Goal: Task Accomplishment & Management: Use online tool/utility

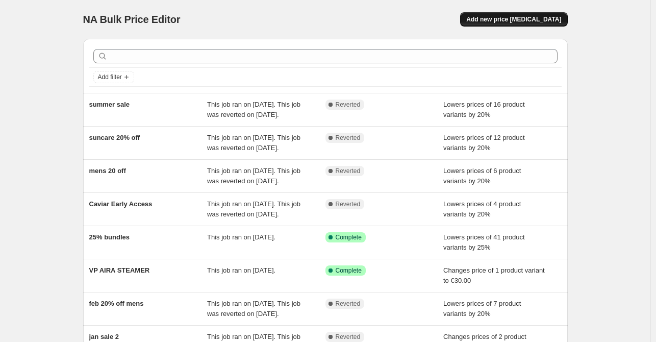
click at [514, 19] on span "Add new price [MEDICAL_DATA]" at bounding box center [513, 19] width 95 height 8
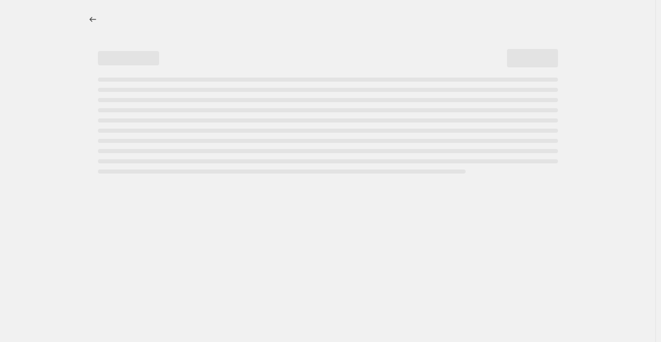
select select "percentage"
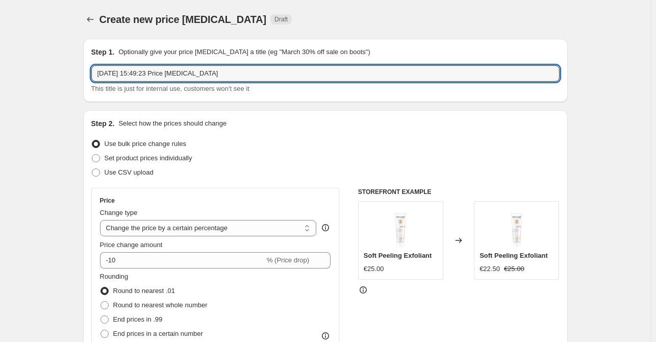
drag, startPoint x: 236, startPoint y: 75, endPoint x: 89, endPoint y: 67, distance: 147.2
click at [89, 67] on div "Step 1. Optionally give your price [MEDICAL_DATA] a title (eg "March 30% off sa…" at bounding box center [325, 70] width 485 height 63
type input "october sale"
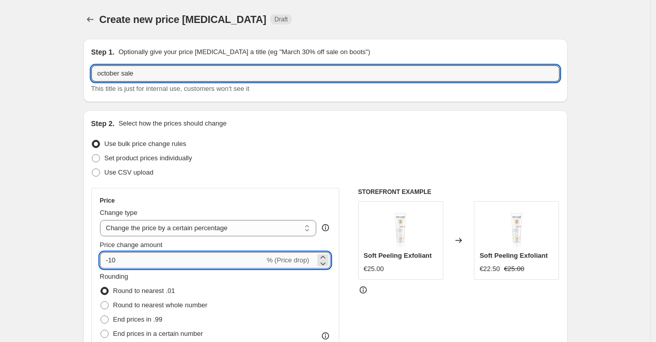
click at [142, 264] on input "-10" at bounding box center [182, 260] width 165 height 16
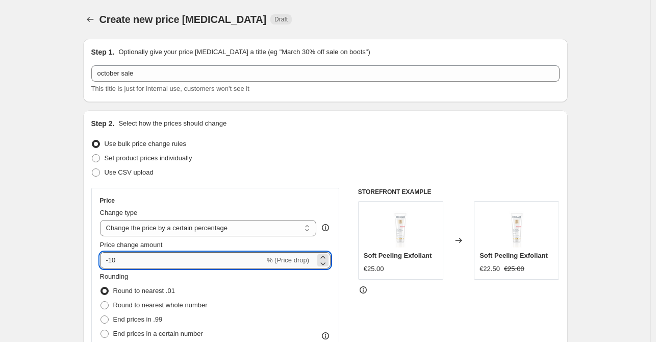
click at [142, 264] on input "-10" at bounding box center [182, 260] width 165 height 16
type input "-1"
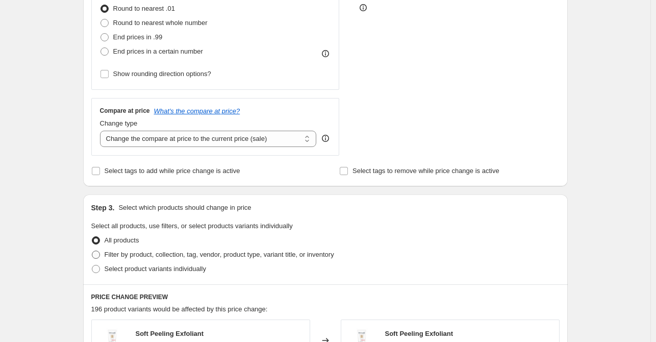
scroll to position [357, 0]
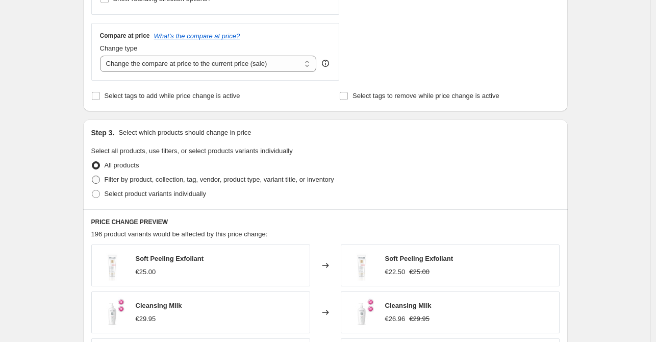
type input "-40"
click at [106, 181] on span "Filter by product, collection, tag, vendor, product type, variant title, or inv…" at bounding box center [220, 180] width 230 height 8
click at [92, 176] on input "Filter by product, collection, tag, vendor, product type, variant title, or inv…" at bounding box center [92, 176] width 1 height 1
radio input "true"
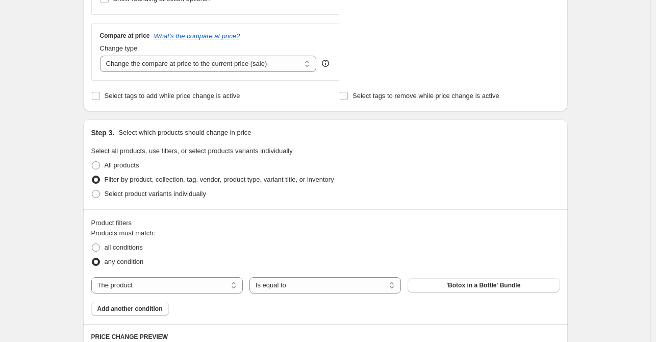
click at [223, 294] on div "Products must match: all conditions any condition The product The product's col…" at bounding box center [325, 272] width 468 height 88
click at [223, 293] on div "Products must match: all conditions any condition The product The product's col…" at bounding box center [325, 272] width 468 height 88
click at [220, 288] on select "The product The product's collection The product's tag The product's vendor The…" at bounding box center [167, 285] width 152 height 16
select select "collection"
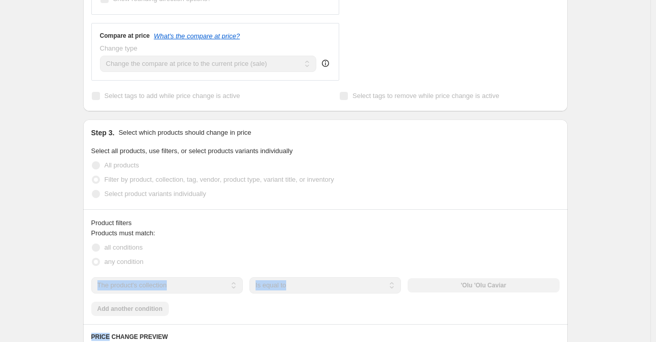
click at [421, 270] on div "Products must match: all conditions any condition The product The product's col…" at bounding box center [325, 272] width 468 height 88
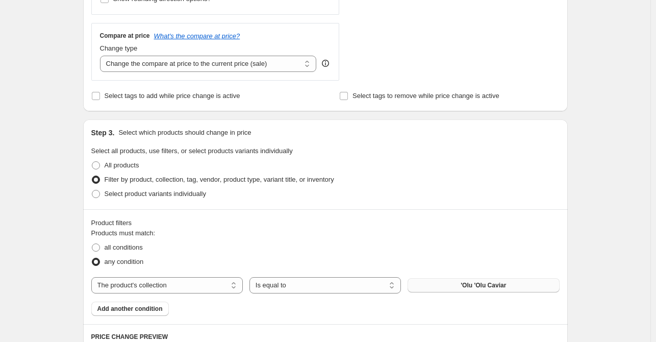
click at [465, 287] on span "'Olu 'Olu Caviar" at bounding box center [483, 285] width 45 height 8
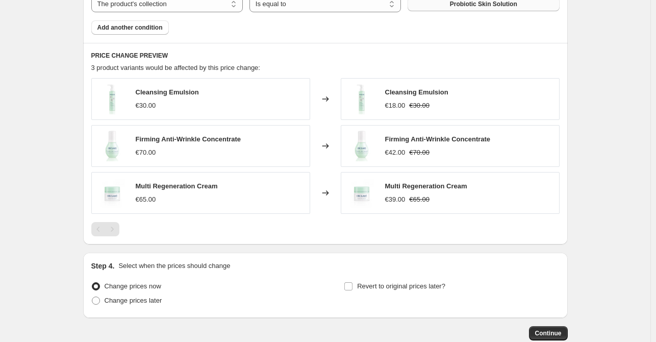
scroll to position [663, 0]
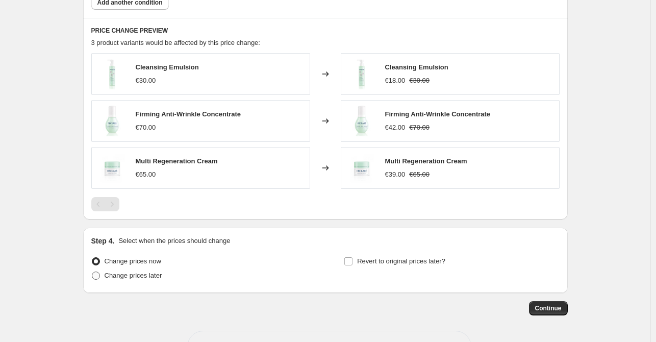
click at [132, 275] on span "Change prices later" at bounding box center [134, 276] width 58 height 8
click at [92, 272] on input "Change prices later" at bounding box center [92, 272] width 1 height 1
radio input "true"
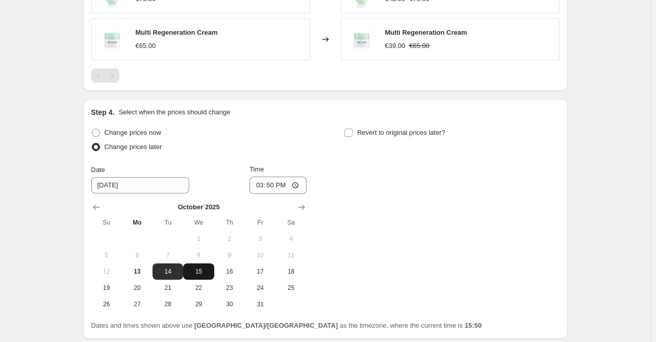
scroll to position [817, 0]
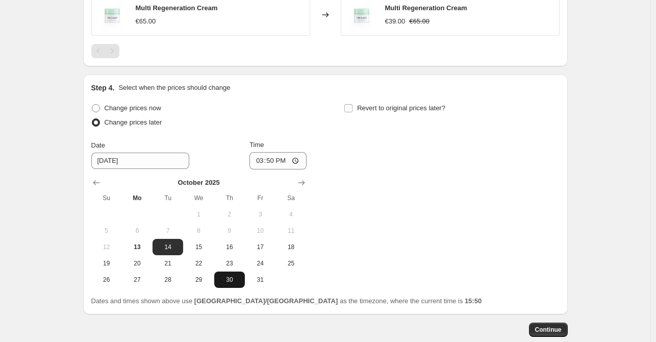
click at [234, 278] on span "30" at bounding box center [229, 280] width 22 height 8
type input "[DATE]"
click at [274, 158] on input "15:50" at bounding box center [278, 160] width 57 height 17
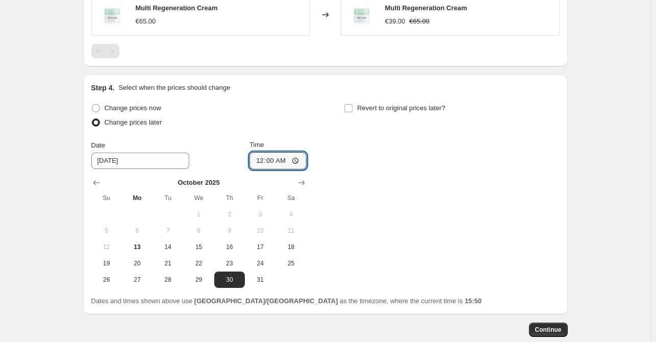
type input "00:01"
click at [305, 125] on div "Change prices later" at bounding box center [198, 122] width 215 height 14
click at [348, 109] on input "Revert to original prices later?" at bounding box center [348, 108] width 8 height 8
checkbox input "true"
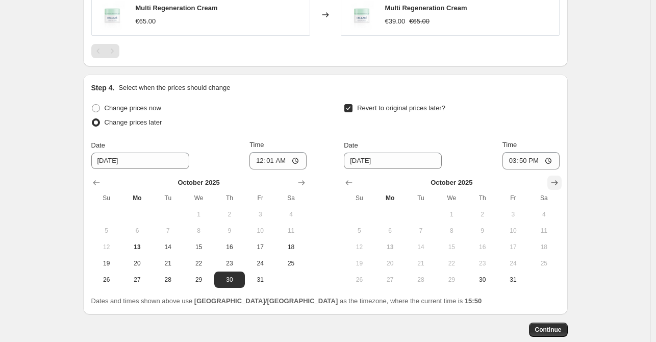
click at [557, 179] on icon "Show next month, November 2025" at bounding box center [555, 183] width 10 height 10
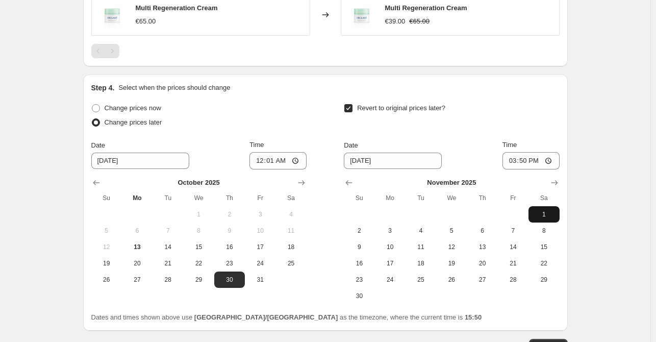
click at [544, 213] on span "1" at bounding box center [544, 214] width 22 height 8
type input "[DATE]"
click at [529, 159] on input "15:50" at bounding box center [531, 160] width 57 height 17
type input "23:59"
click at [547, 131] on div "Revert to original prices later? Date [DATE] Time 23:59 [DATE] Su Mo Tu We Th F…" at bounding box center [451, 202] width 215 height 203
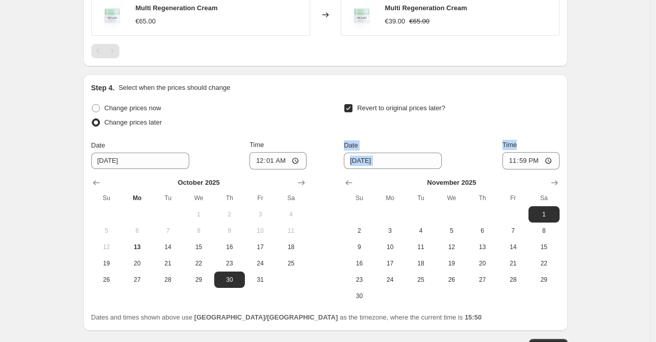
click at [508, 121] on div "Revert to original prices later?" at bounding box center [451, 116] width 215 height 31
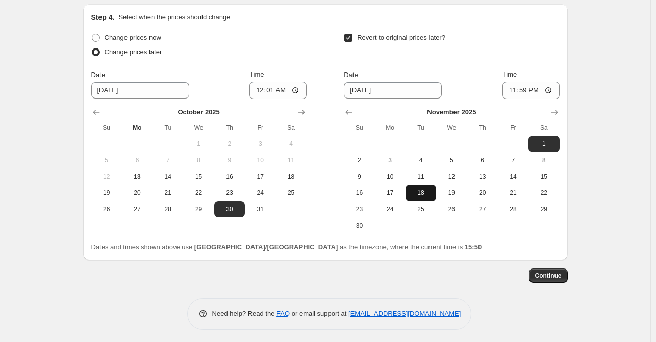
scroll to position [889, 0]
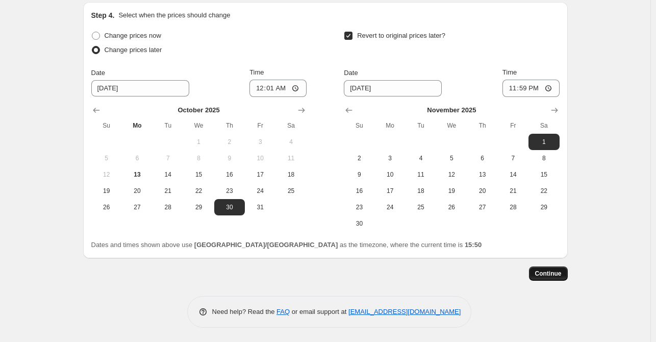
click at [550, 276] on span "Continue" at bounding box center [548, 273] width 27 height 8
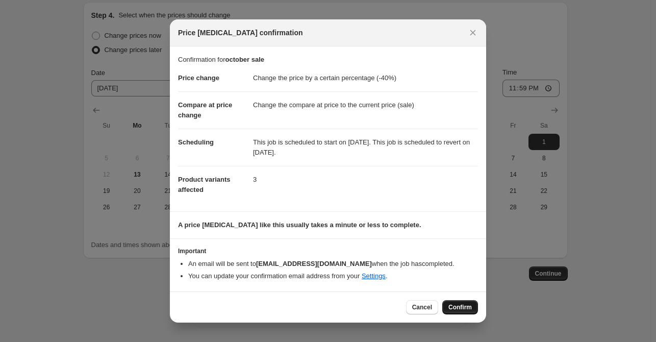
click at [463, 305] on span "Confirm" at bounding box center [460, 307] width 23 height 8
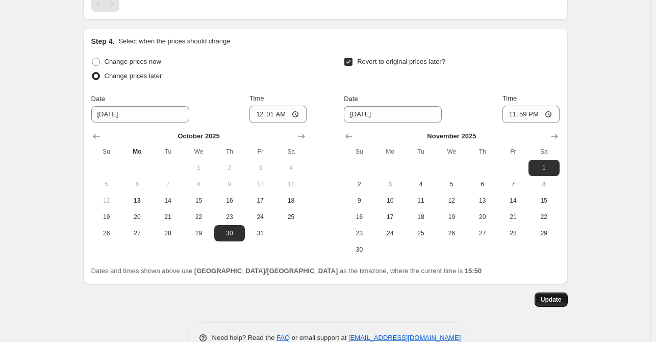
scroll to position [940, 0]
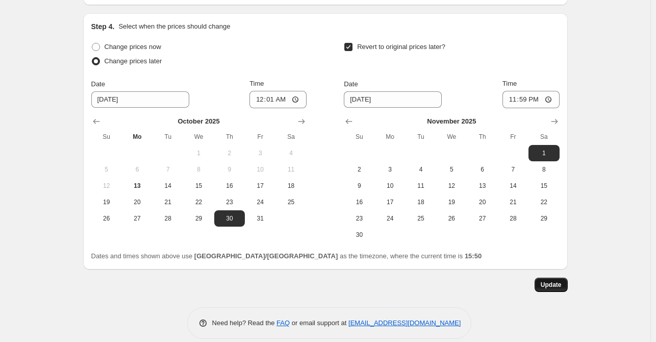
click at [551, 281] on span "Update" at bounding box center [551, 285] width 21 height 8
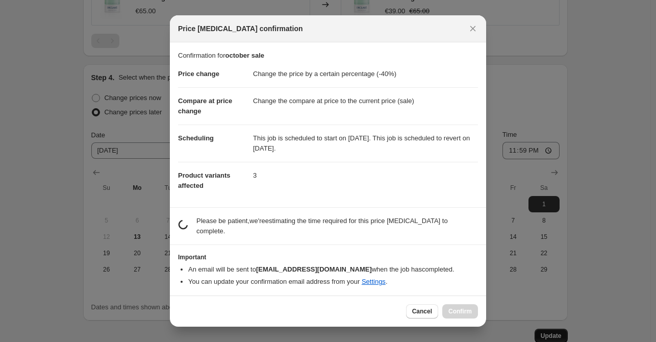
scroll to position [0, 0]
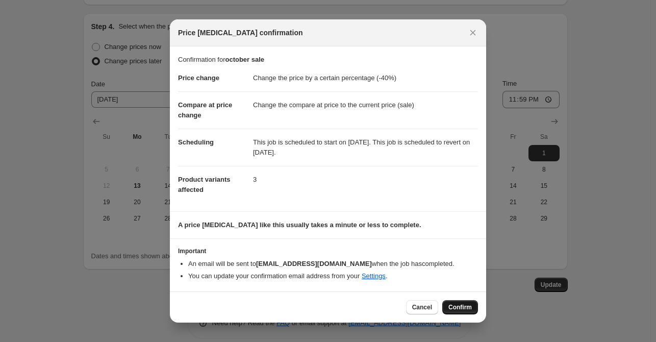
click at [455, 307] on span "Confirm" at bounding box center [460, 307] width 23 height 8
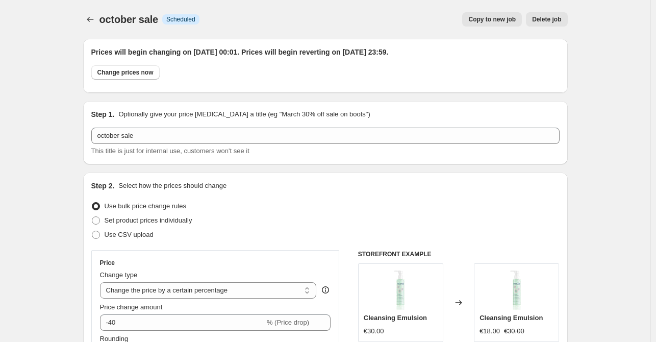
scroll to position [940, 0]
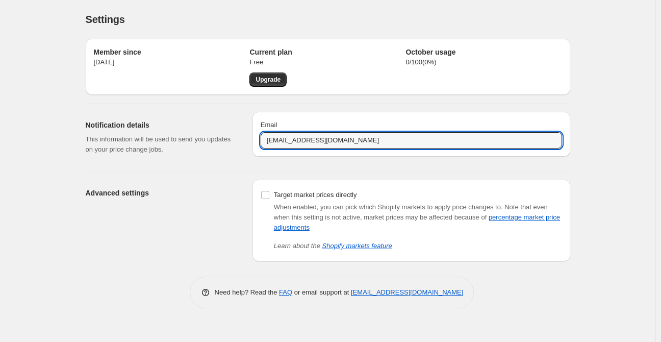
drag, startPoint x: 384, startPoint y: 143, endPoint x: 244, endPoint y: 146, distance: 139.4
click at [244, 146] on div "Notification details This information will be used to send you updates on your …" at bounding box center [324, 133] width 493 height 59
type input "[EMAIL_ADDRESS][DOMAIN_NAME]"
click at [365, 126] on div "Email" at bounding box center [412, 125] width 302 height 10
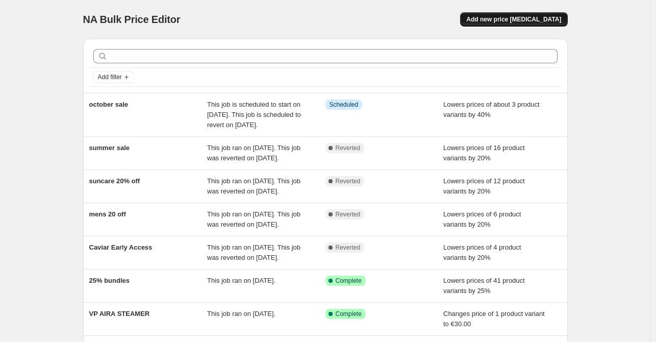
click at [509, 18] on span "Add new price [MEDICAL_DATA]" at bounding box center [513, 19] width 95 height 8
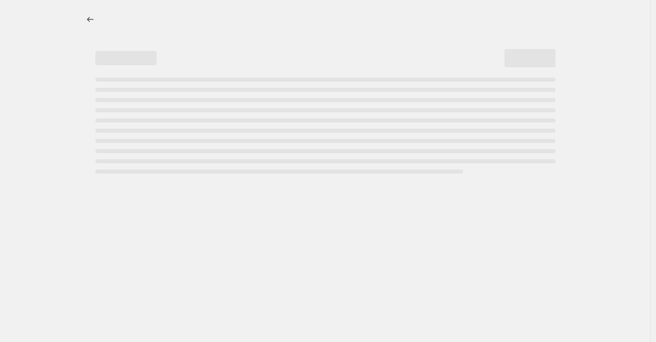
select select "percentage"
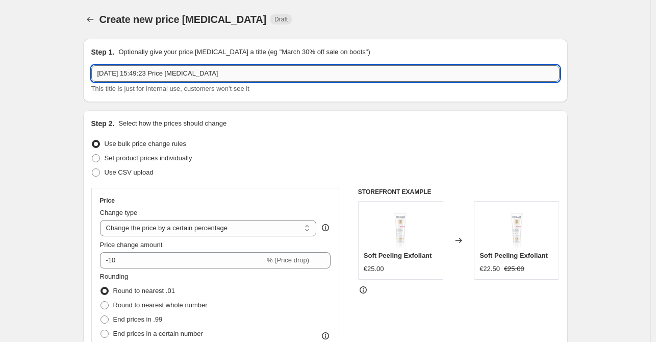
click at [230, 68] on input "[DATE] 15:49:23 Price [MEDICAL_DATA]" at bounding box center [325, 73] width 468 height 16
click at [230, 69] on input "[DATE] 15:49:23 Price [MEDICAL_DATA]" at bounding box center [325, 73] width 468 height 16
click at [231, 72] on input "[DATE] 15:49:23 Price [MEDICAL_DATA]" at bounding box center [325, 73] width 468 height 16
click at [233, 73] on input "[DATE] 15:49:23 Price [MEDICAL_DATA]" at bounding box center [325, 73] width 468 height 16
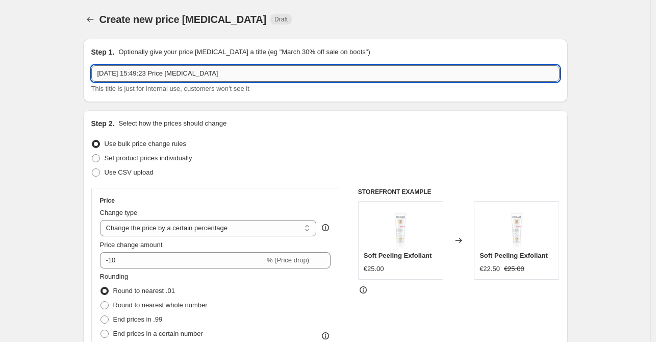
click at [233, 73] on input "[DATE] 15:49:23 Price [MEDICAL_DATA]" at bounding box center [325, 73] width 468 height 16
click at [105, 77] on input "october sale" at bounding box center [325, 73] width 468 height 16
type input "October sale"
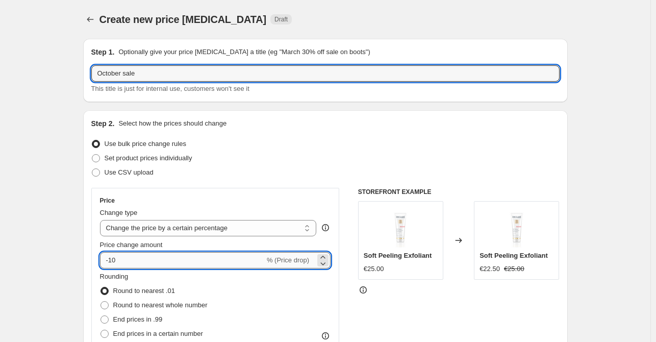
click at [145, 258] on input "-10" at bounding box center [182, 260] width 165 height 16
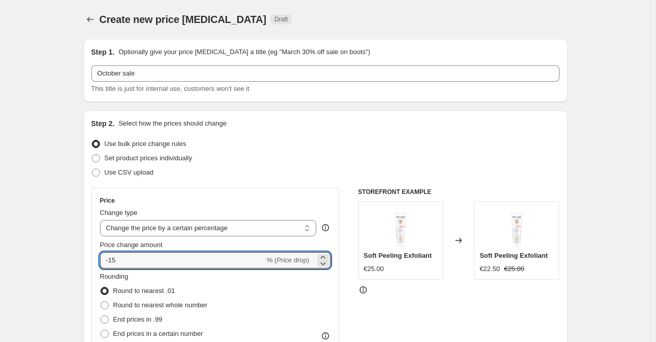
type input "-15"
click at [254, 166] on div "Use CSV upload" at bounding box center [325, 172] width 468 height 14
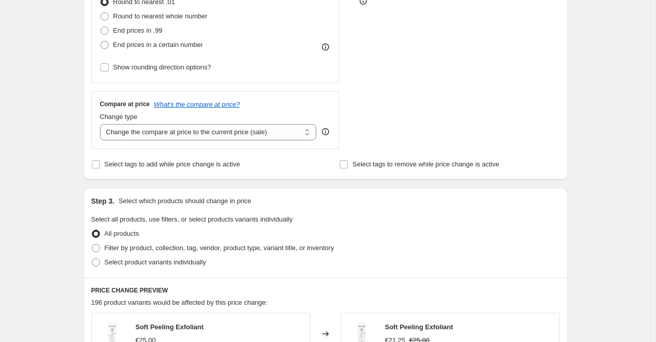
scroll to position [357, 0]
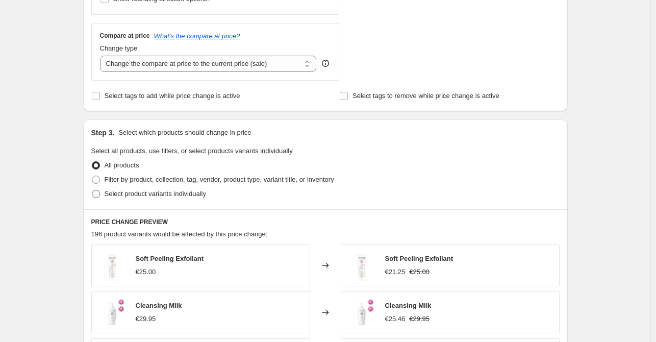
click at [100, 193] on span at bounding box center [96, 194] width 8 height 8
click at [92, 190] on input "Select product variants individually" at bounding box center [92, 190] width 1 height 1
radio input "true"
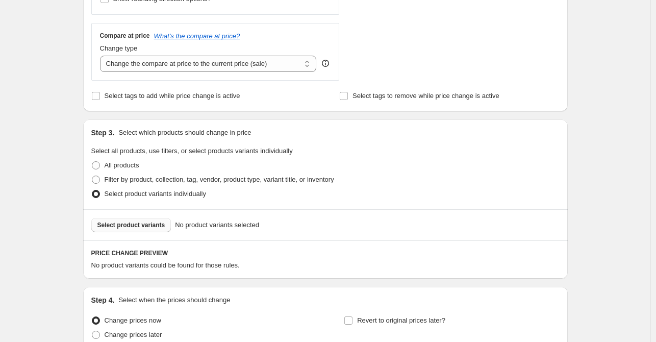
click at [127, 226] on span "Select product variants" at bounding box center [131, 225] width 68 height 8
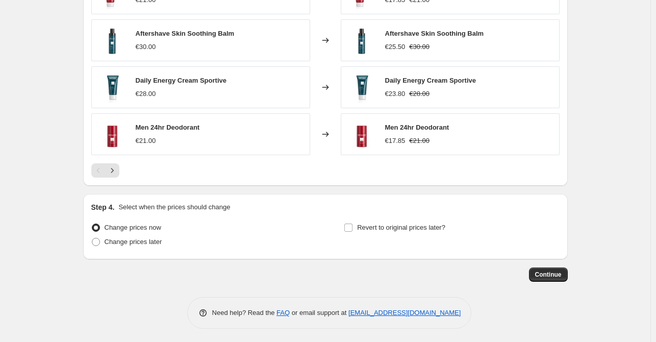
scroll to position [708, 0]
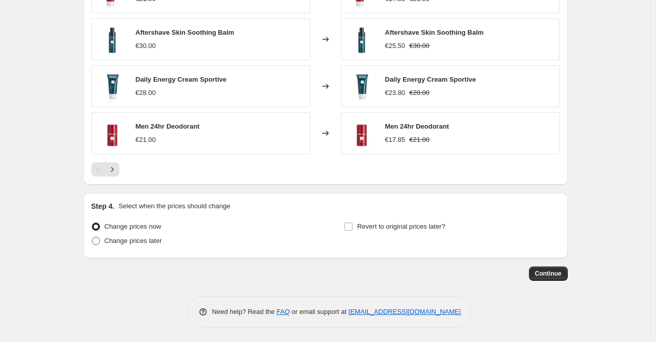
click at [129, 242] on span "Change prices later" at bounding box center [134, 241] width 58 height 8
click at [92, 237] on input "Change prices later" at bounding box center [92, 237] width 1 height 1
radio input "true"
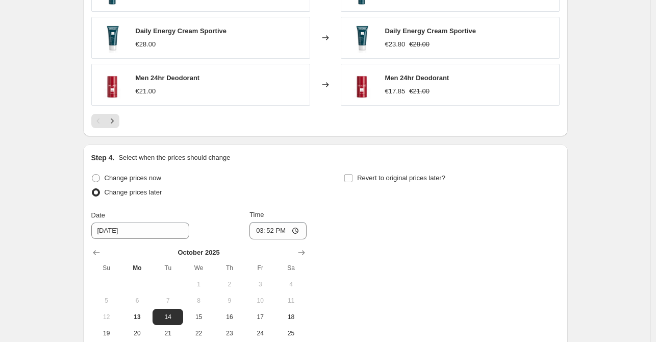
scroll to position [810, 0]
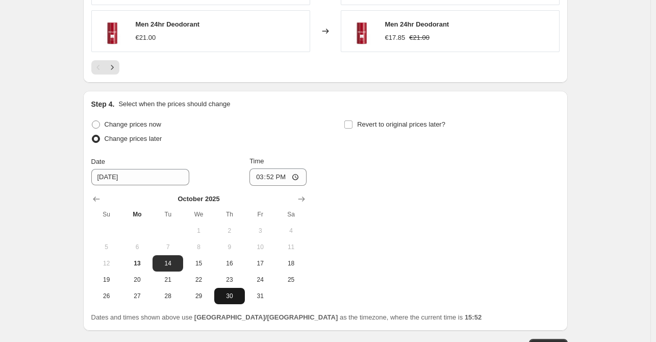
click at [239, 293] on span "30" at bounding box center [229, 296] width 22 height 8
type input "[DATE]"
click at [275, 175] on input "15:52" at bounding box center [278, 176] width 57 height 17
type input "00:01"
click at [353, 126] on input "Revert to original prices later?" at bounding box center [348, 124] width 8 height 8
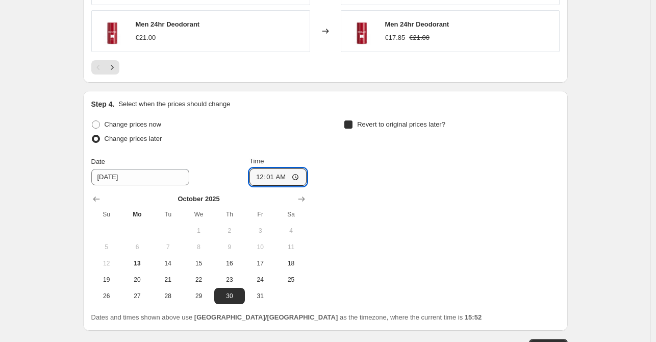
checkbox input "true"
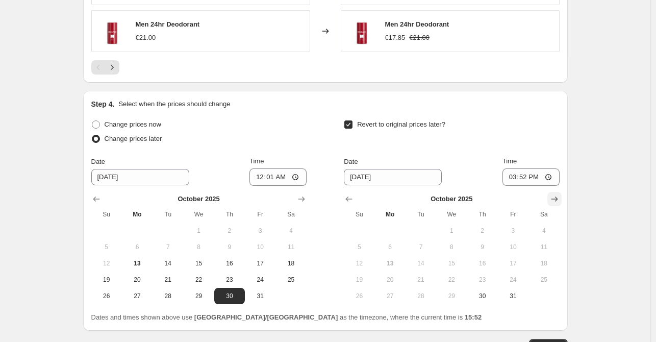
drag, startPoint x: 561, startPoint y: 196, endPoint x: 552, endPoint y: 201, distance: 10.1
click at [560, 197] on icon "Show next month, November 2025" at bounding box center [555, 199] width 10 height 10
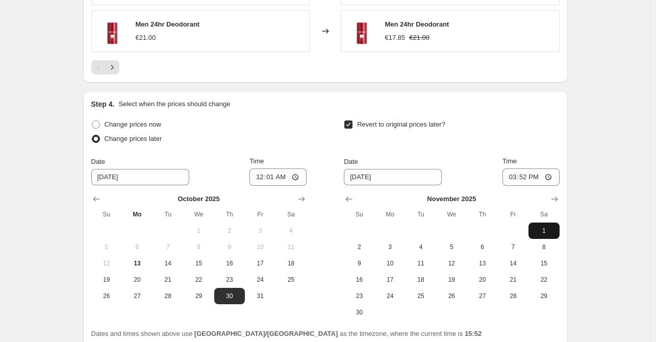
click at [550, 230] on span "1" at bounding box center [544, 231] width 22 height 8
type input "[DATE]"
click at [528, 177] on input "15:52" at bounding box center [531, 176] width 57 height 17
type input "23:59"
click at [532, 131] on div "Revert to original prices later?" at bounding box center [451, 132] width 215 height 31
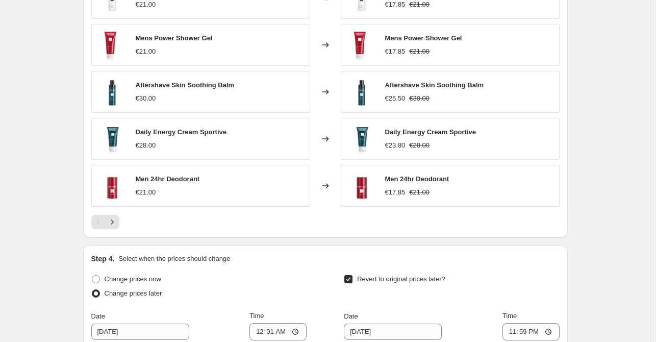
scroll to position [899, 0]
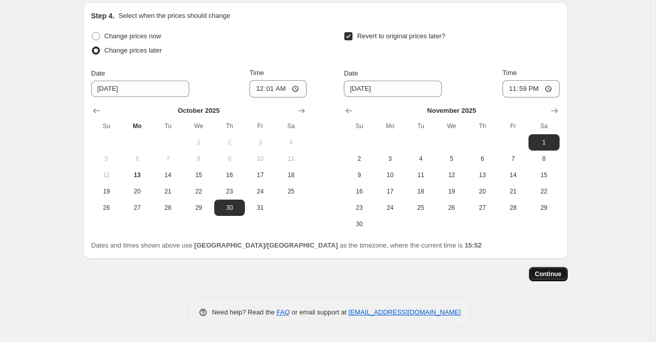
click at [555, 270] on span "Continue" at bounding box center [548, 274] width 27 height 8
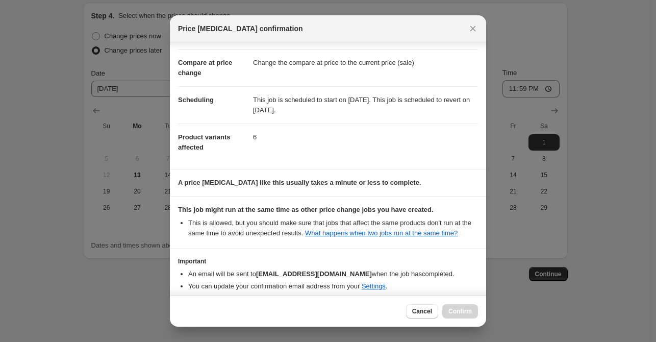
scroll to position [84, 0]
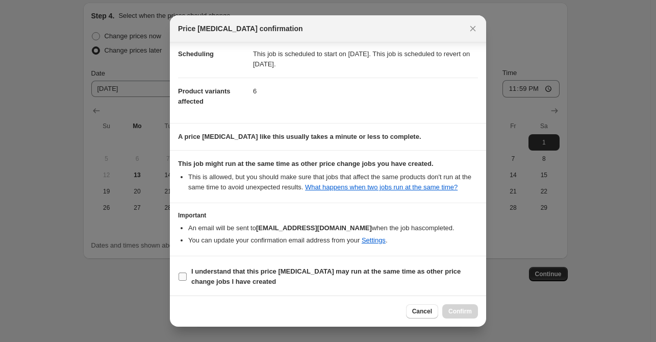
click at [189, 278] on label "I understand that this price [MEDICAL_DATA] may run at the same time as other p…" at bounding box center [328, 276] width 300 height 24
click at [187, 278] on input "I understand that this price [MEDICAL_DATA] may run at the same time as other p…" at bounding box center [183, 277] width 8 height 8
checkbox input "true"
click at [455, 314] on span "Confirm" at bounding box center [460, 311] width 23 height 8
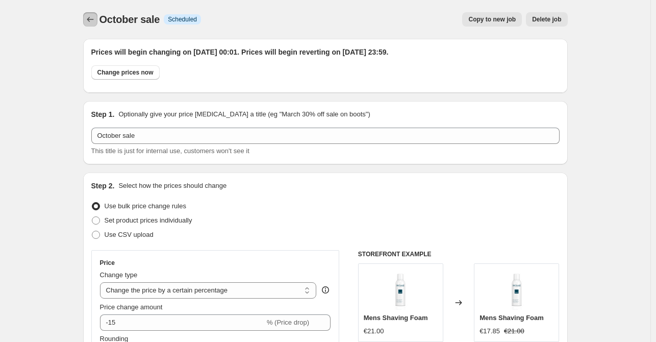
click at [90, 21] on icon "Price change jobs" at bounding box center [90, 19] width 10 height 10
